Goal: Information Seeking & Learning: Learn about a topic

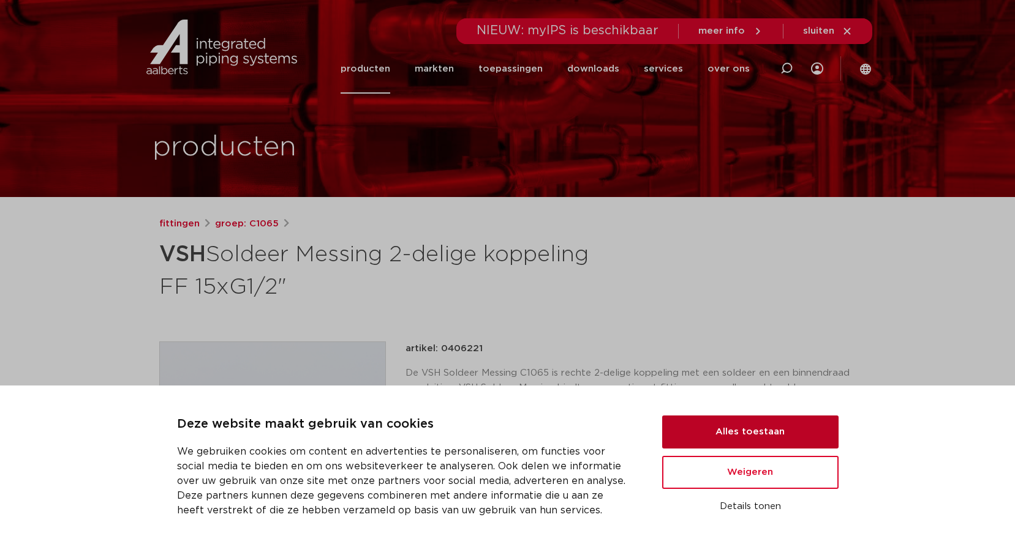
click at [744, 429] on button "Alles toestaan" at bounding box center [750, 432] width 176 height 33
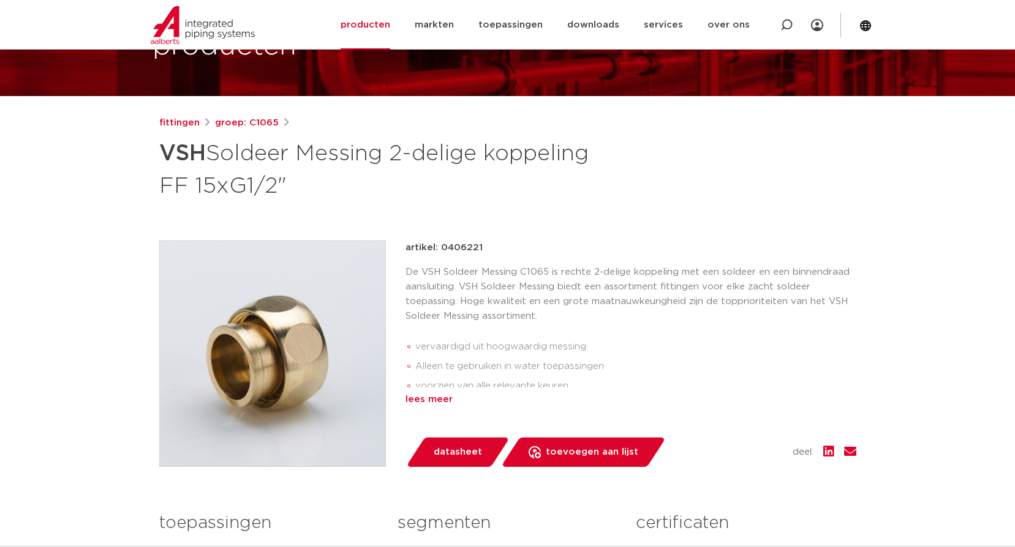
scroll to position [122, 0]
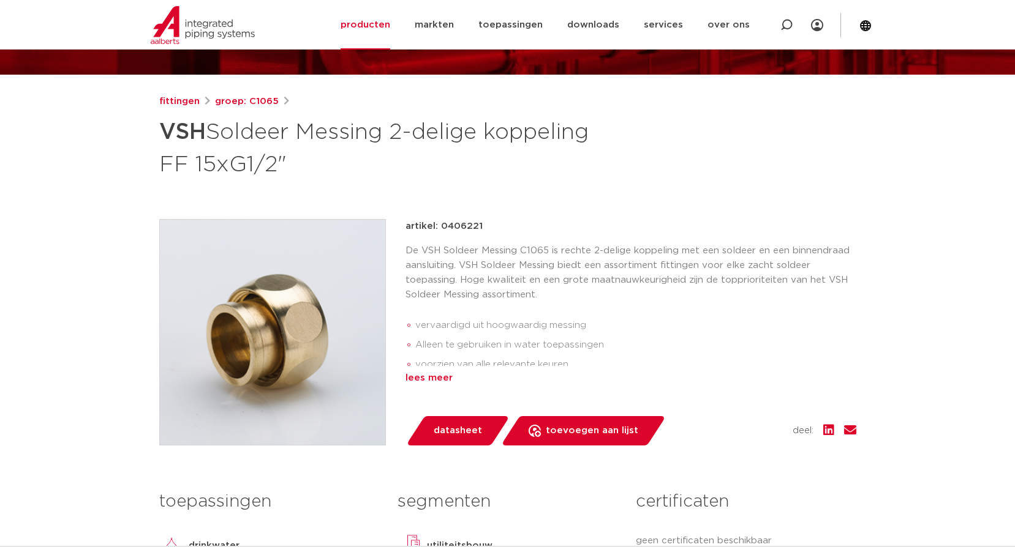
click at [442, 379] on div "lees meer" at bounding box center [630, 378] width 451 height 15
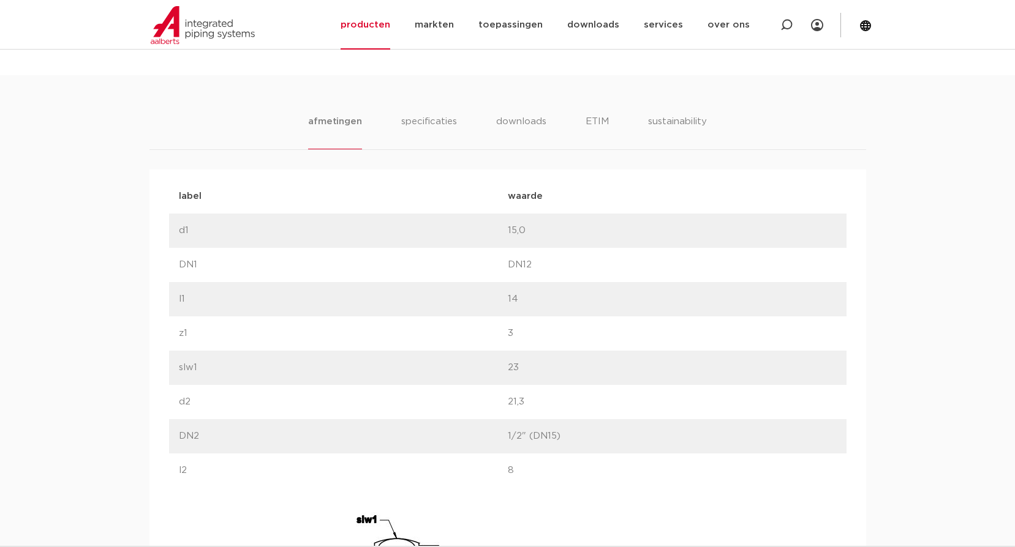
scroll to position [735, 0]
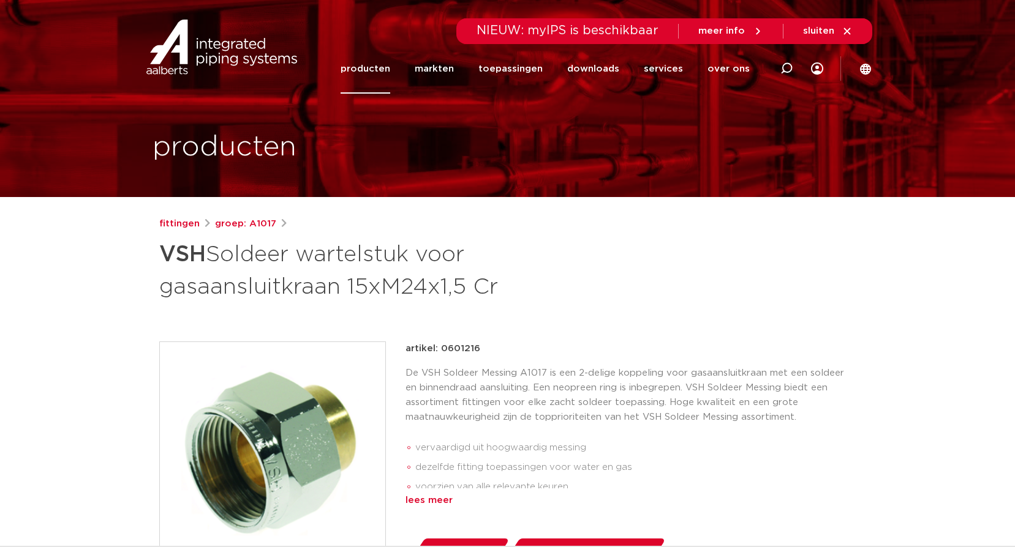
click at [430, 499] on div "lees meer" at bounding box center [630, 500] width 451 height 15
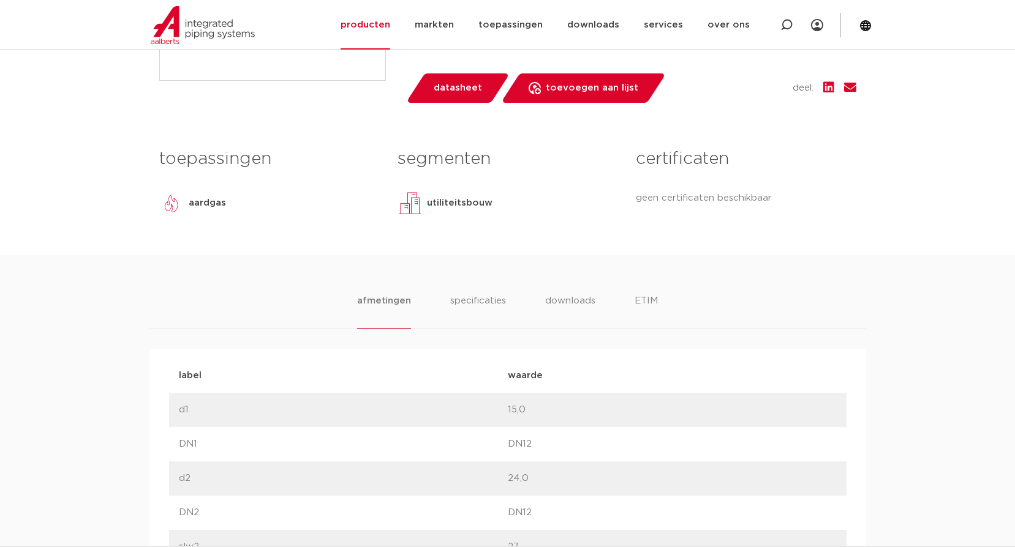
scroll to position [490, 0]
